Goal: Task Accomplishment & Management: Manage account settings

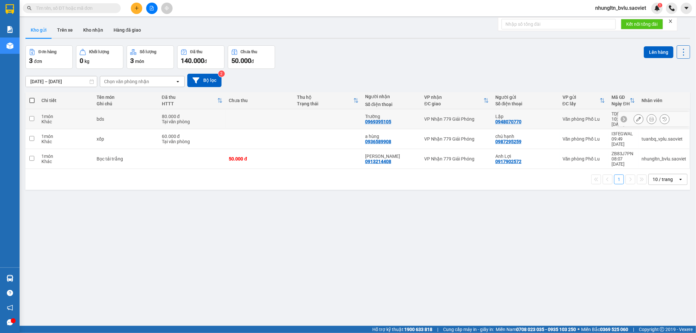
click at [255, 115] on td at bounding box center [260, 119] width 68 height 20
checkbox input "true"
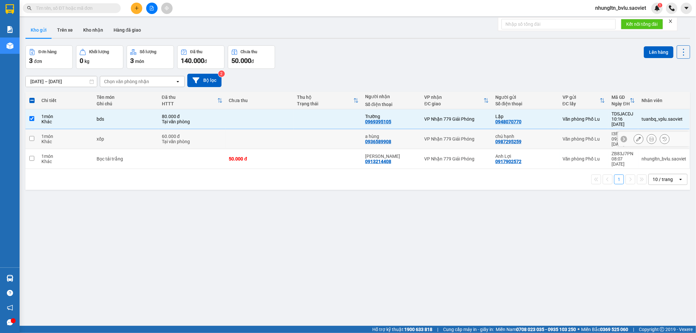
click at [247, 129] on td at bounding box center [260, 139] width 68 height 20
checkbox input "true"
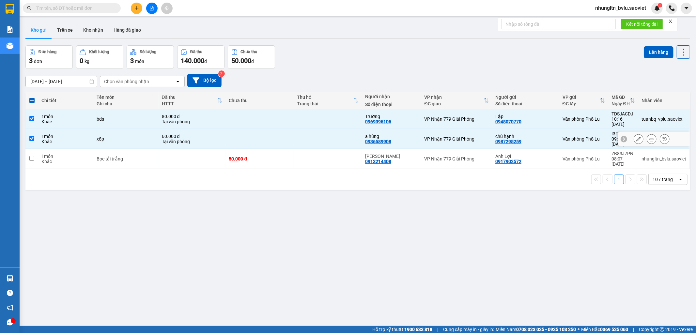
click at [240, 149] on td "50.000 đ" at bounding box center [260, 159] width 68 height 20
checkbox input "true"
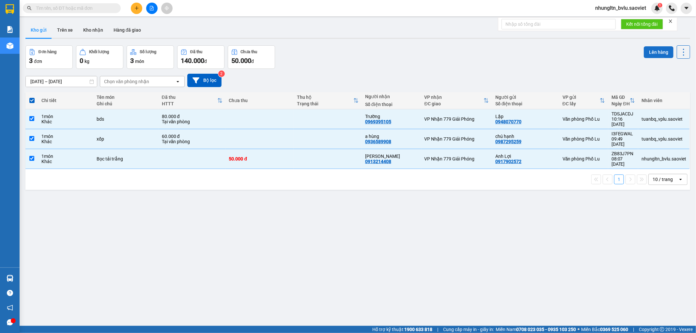
click at [649, 51] on button "Lên hàng" at bounding box center [658, 52] width 30 height 12
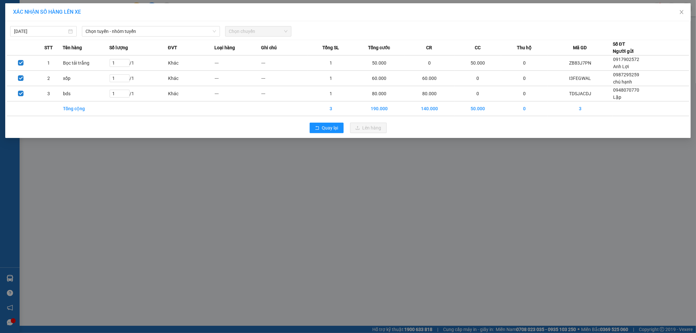
click at [127, 37] on div "Chọn tuyến - nhóm tuyến" at bounding box center [150, 31] width 143 height 10
click at [129, 35] on span "Chọn tuyến - nhóm tuyến" at bounding box center [151, 31] width 130 height 10
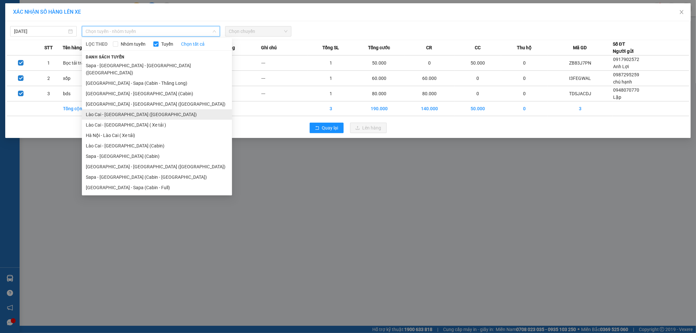
click at [136, 112] on li "Lào Cai - [GEOGRAPHIC_DATA] ([GEOGRAPHIC_DATA])" at bounding box center [157, 114] width 150 height 10
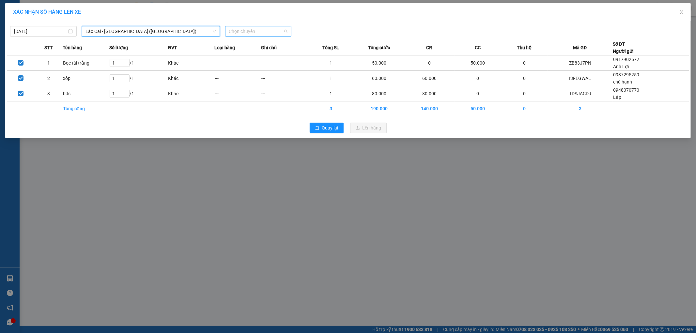
click at [258, 27] on span "Chọn chuyến" at bounding box center [258, 31] width 59 height 10
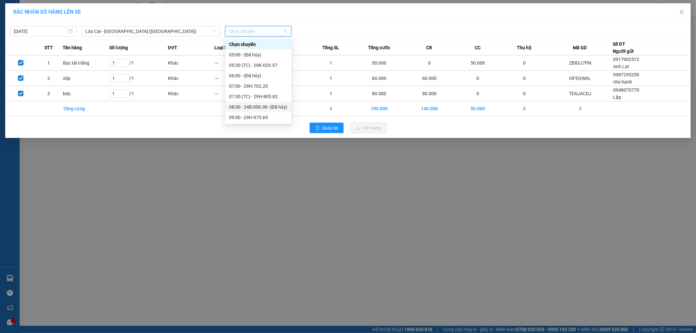
scroll to position [36, 0]
click at [267, 92] on div "10:00 - 24B-006.06" at bounding box center [258, 91] width 58 height 7
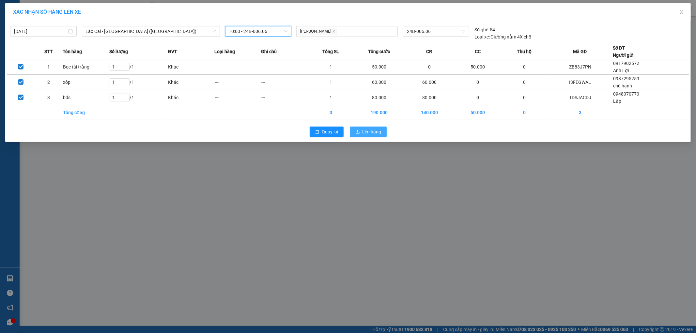
click at [368, 135] on span "Lên hàng" at bounding box center [371, 131] width 19 height 7
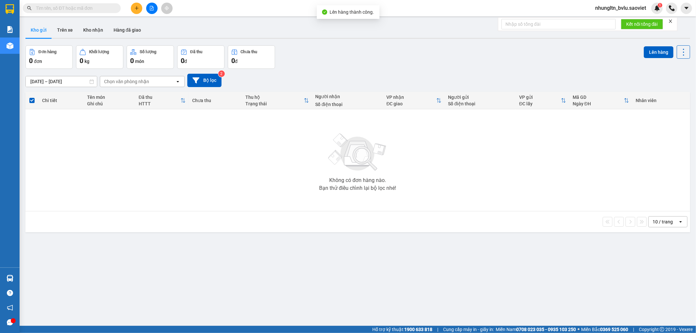
click at [154, 11] on button at bounding box center [151, 8] width 11 height 11
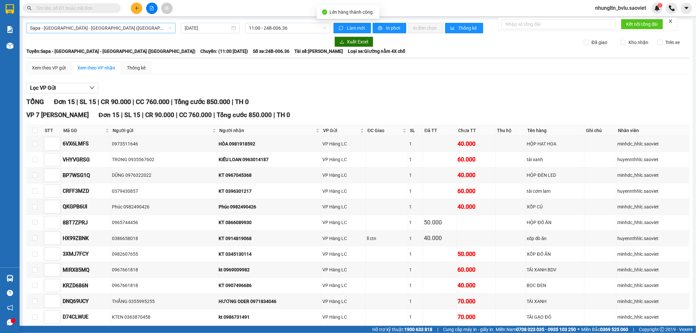
click at [148, 25] on span "Sapa - [GEOGRAPHIC_DATA] - [GEOGRAPHIC_DATA] ([GEOGRAPHIC_DATA])" at bounding box center [101, 28] width 142 height 10
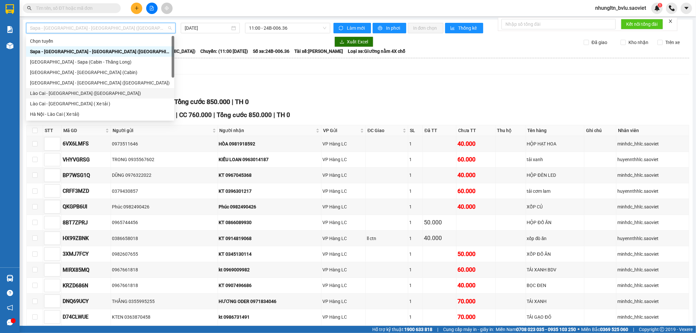
click at [72, 90] on div "Lào Cai - [GEOGRAPHIC_DATA] ([GEOGRAPHIC_DATA])" at bounding box center [100, 93] width 140 height 7
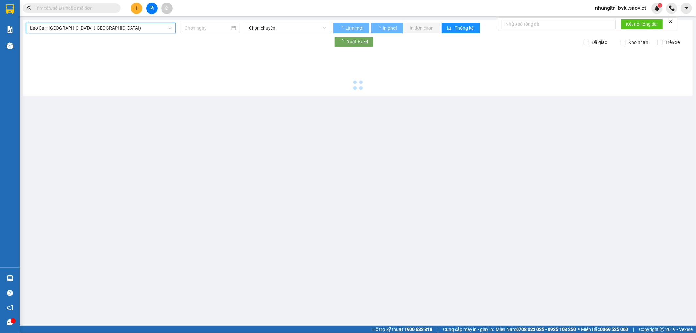
type input "[DATE]"
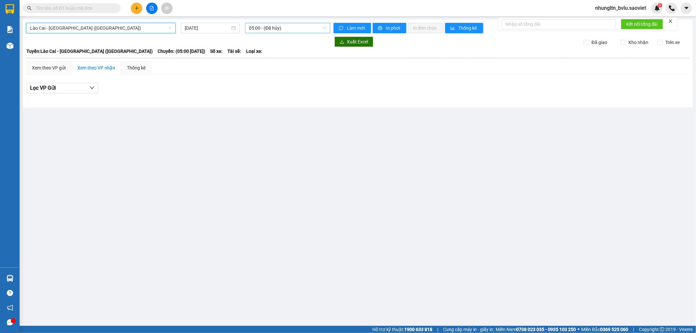
click at [295, 29] on span "05:00 - (Đã hủy)" at bounding box center [287, 28] width 77 height 10
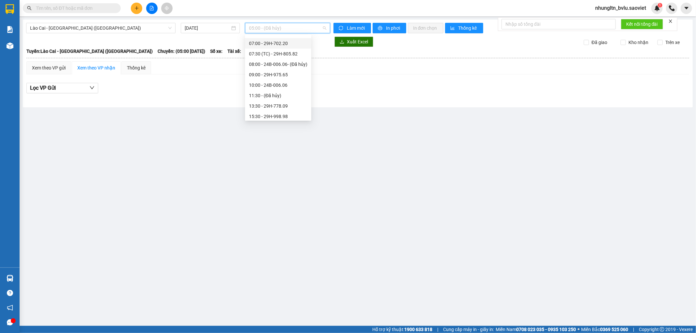
scroll to position [72, 0]
click at [291, 52] on div "10:00 - 24B-006.06" at bounding box center [278, 52] width 58 height 7
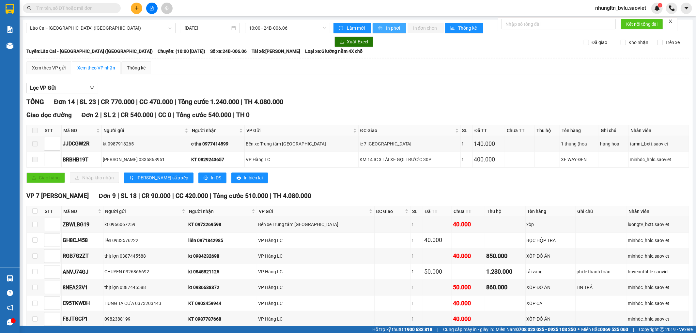
click at [389, 29] on span "In phơi" at bounding box center [393, 27] width 15 height 7
click at [381, 28] on button "In phơi" at bounding box center [389, 28] width 34 height 10
click at [386, 26] on span "In phơi" at bounding box center [393, 27] width 15 height 7
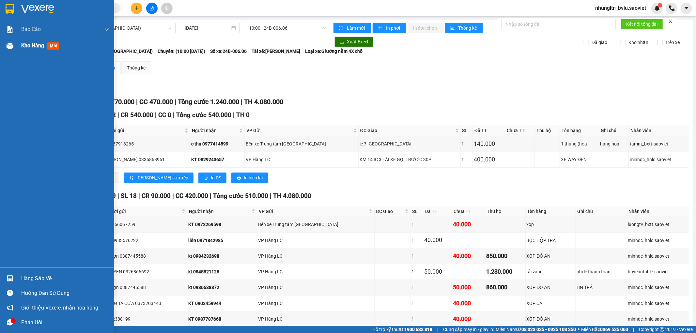
click at [32, 45] on span "Kho hàng" at bounding box center [32, 45] width 23 height 6
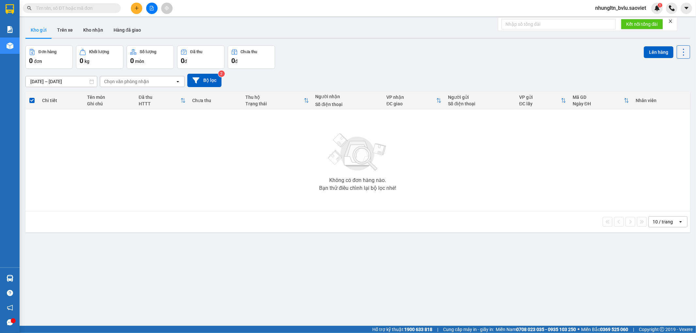
click at [46, 63] on div "0 đơn" at bounding box center [49, 60] width 40 height 9
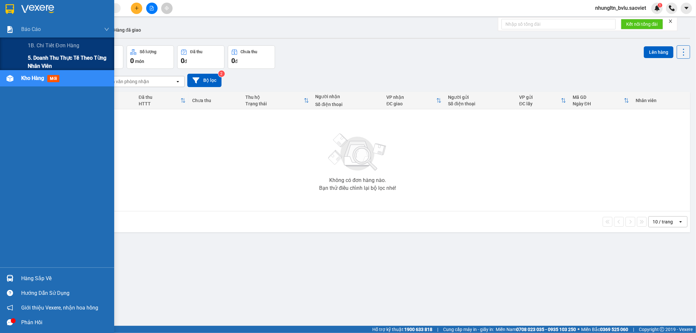
click at [38, 63] on span "5. Doanh thu thực tế theo từng nhân viên" at bounding box center [69, 62] width 82 height 16
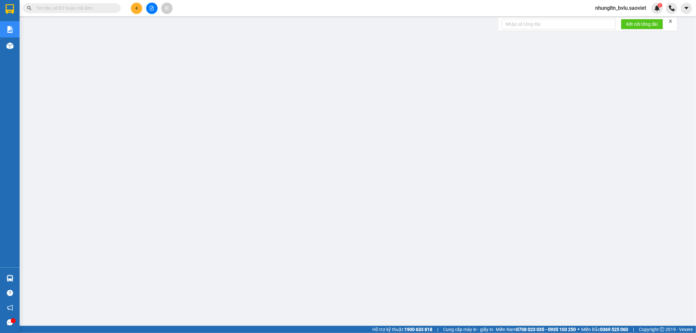
click at [12, 322] on div at bounding box center [13, 320] width 5 height 5
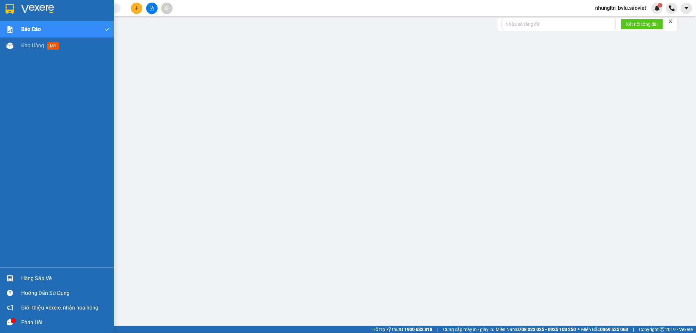
click at [8, 321] on icon "message" at bounding box center [10, 322] width 6 height 6
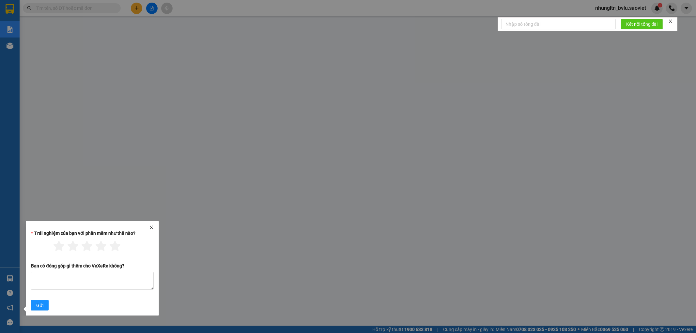
click at [155, 232] on div "Trải nghiệm của bạn với phần mềm như thế nào? Bạn có đóng góp gì thêm cho [PERS…" at bounding box center [92, 271] width 128 height 82
click at [154, 227] on icon "close" at bounding box center [151, 227] width 5 height 5
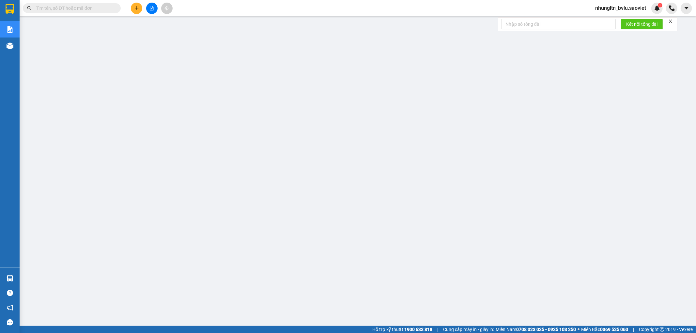
click at [141, 11] on button at bounding box center [136, 8] width 11 height 11
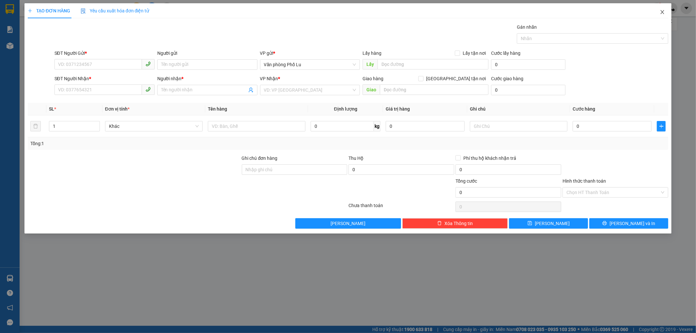
click at [661, 11] on icon "close" at bounding box center [661, 11] width 5 height 5
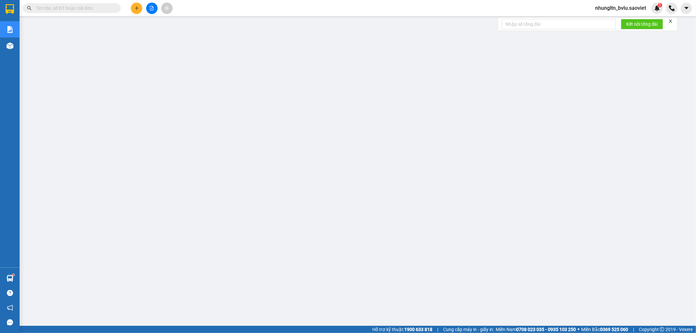
click at [67, 6] on input "text" at bounding box center [74, 8] width 77 height 7
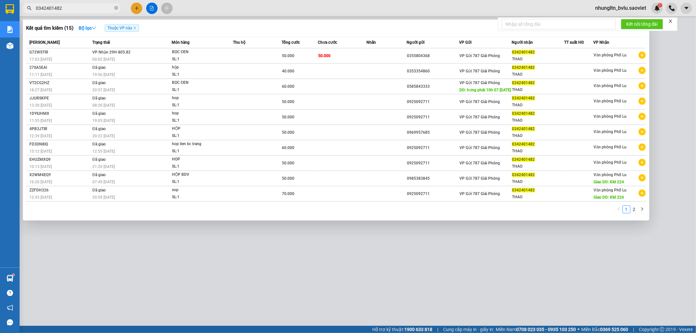
click at [62, 10] on input "0342401482" at bounding box center [74, 8] width 77 height 7
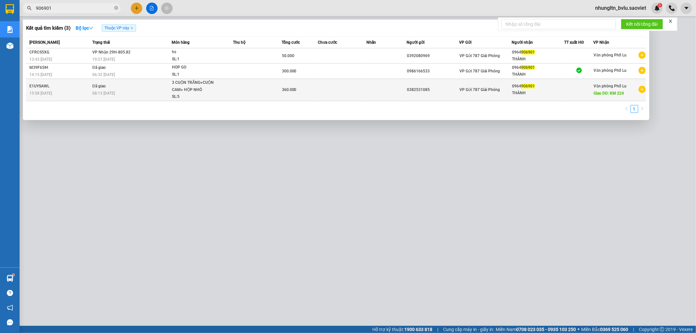
type input "906901"
click at [271, 85] on td at bounding box center [257, 90] width 49 height 22
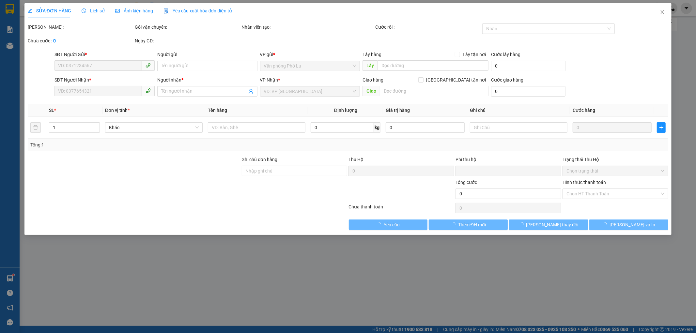
type input "0382531085"
type input "0964906901"
type input "THÀNH"
type input "KM 224"
type input "0"
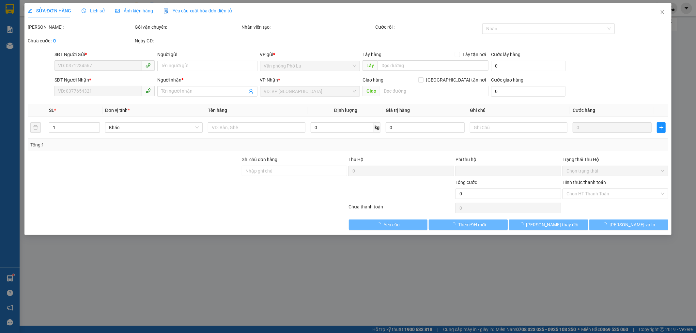
type input "360.000"
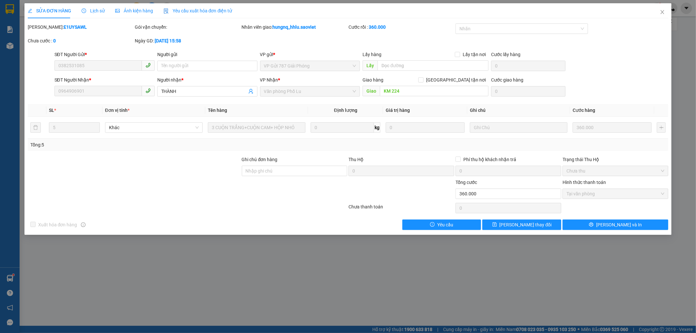
click at [130, 10] on span "Ảnh kiện hàng" at bounding box center [134, 10] width 38 height 5
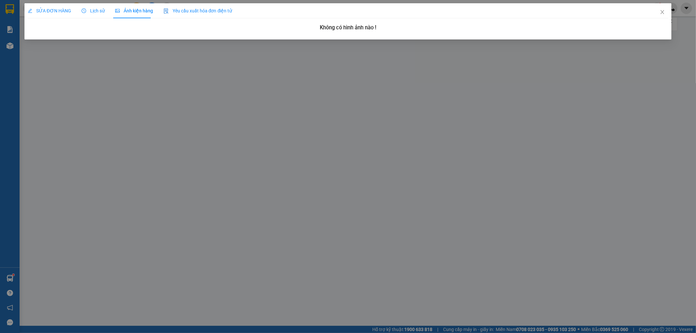
click at [103, 10] on div "SỬA ĐƠN HÀNG Lịch sử Ảnh kiện hàng Yêu cầu xuất hóa đơn điện tử" at bounding box center [130, 10] width 204 height 15
click at [92, 11] on span "Lịch sử" at bounding box center [93, 10] width 23 height 5
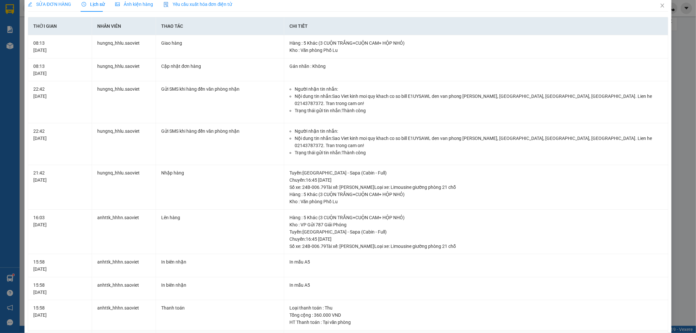
scroll to position [2, 0]
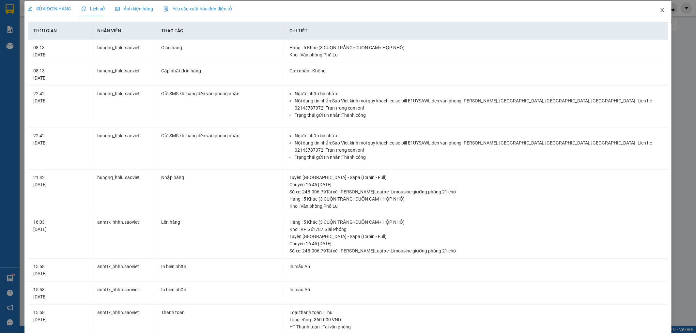
drag, startPoint x: 662, startPoint y: 7, endPoint x: 660, endPoint y: 10, distance: 3.5
click at [661, 8] on span "Close" at bounding box center [662, 10] width 18 height 18
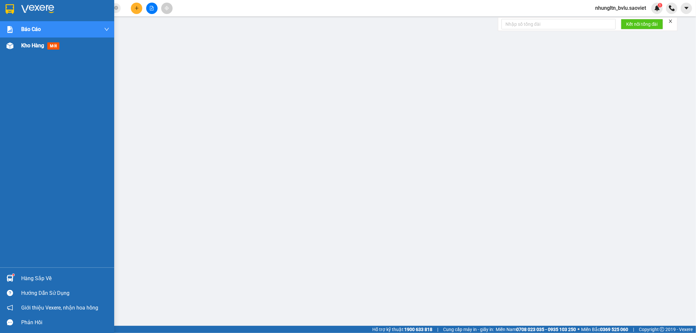
click at [21, 43] on div "Kho hàng mới" at bounding box center [57, 46] width 114 height 16
